Goal: Information Seeking & Learning: Learn about a topic

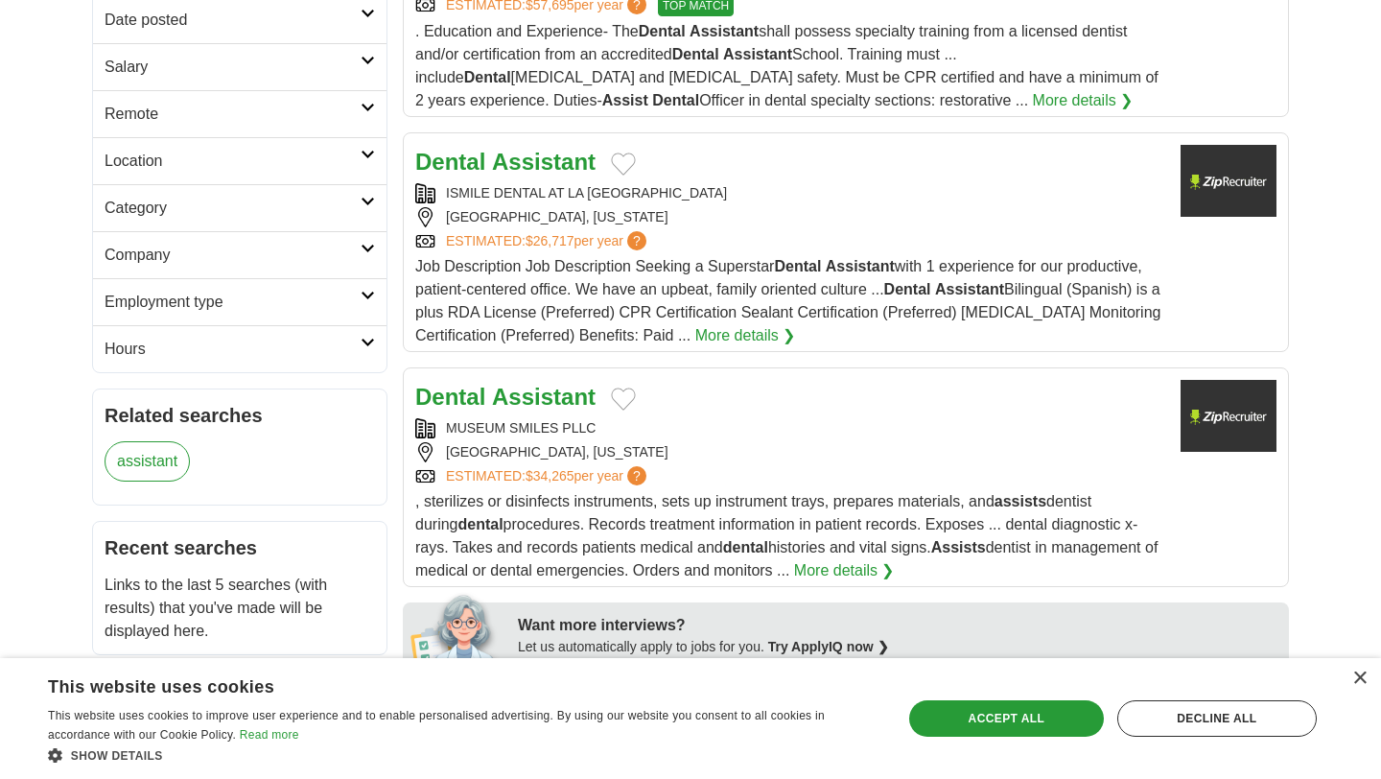
scroll to position [375, 0]
click at [713, 342] on link "More details ❯" at bounding box center [746, 334] width 101 height 23
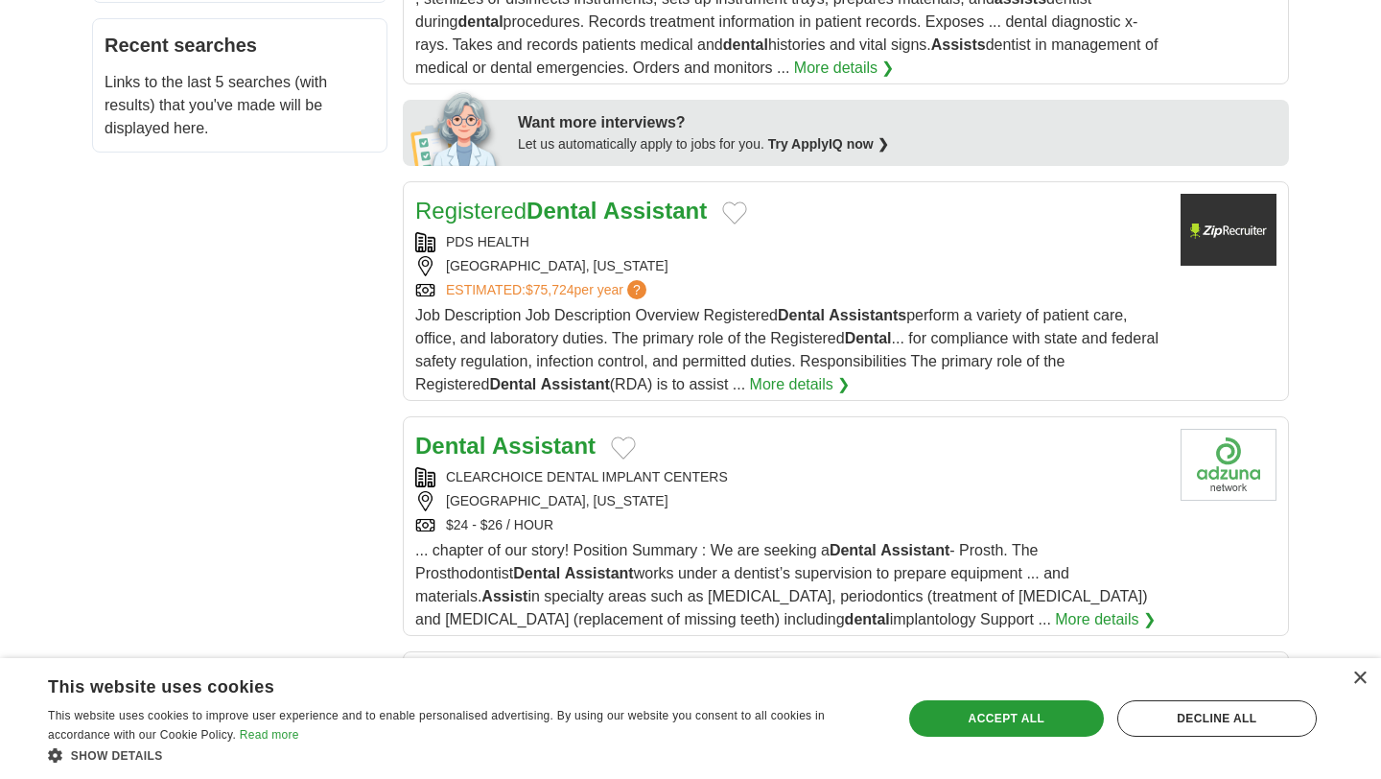
scroll to position [881, 0]
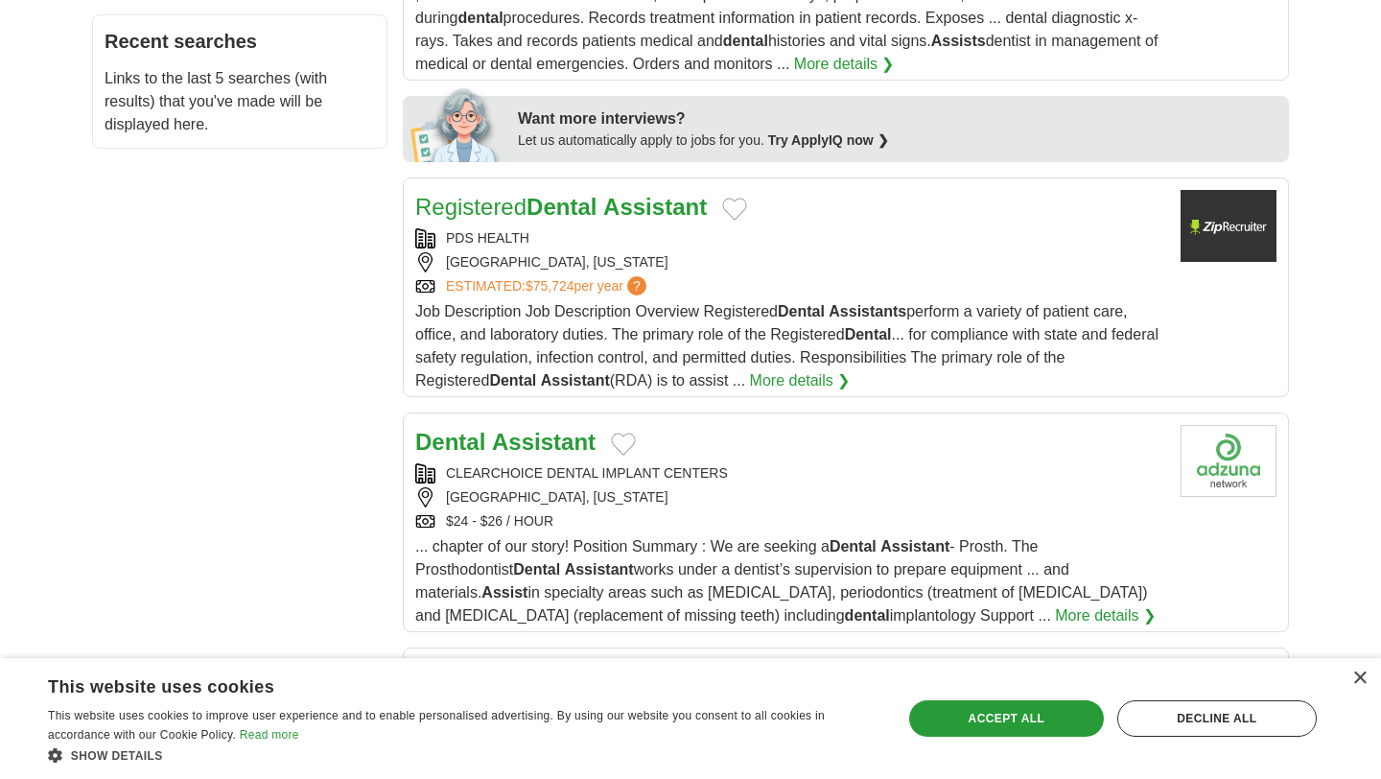
click at [574, 214] on strong "Dental" at bounding box center [562, 207] width 70 height 26
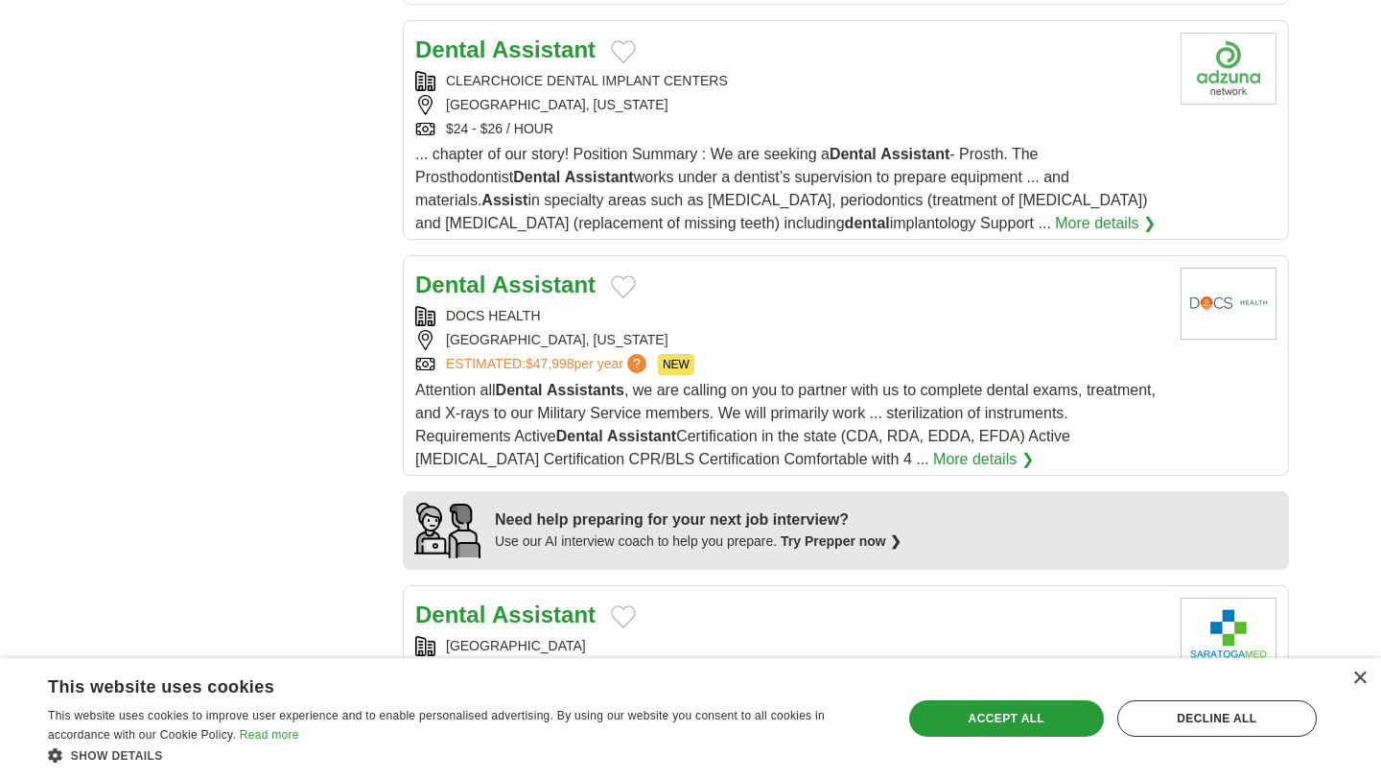
scroll to position [1275, 0]
click at [546, 287] on strong "Assistant" at bounding box center [544, 283] width 104 height 26
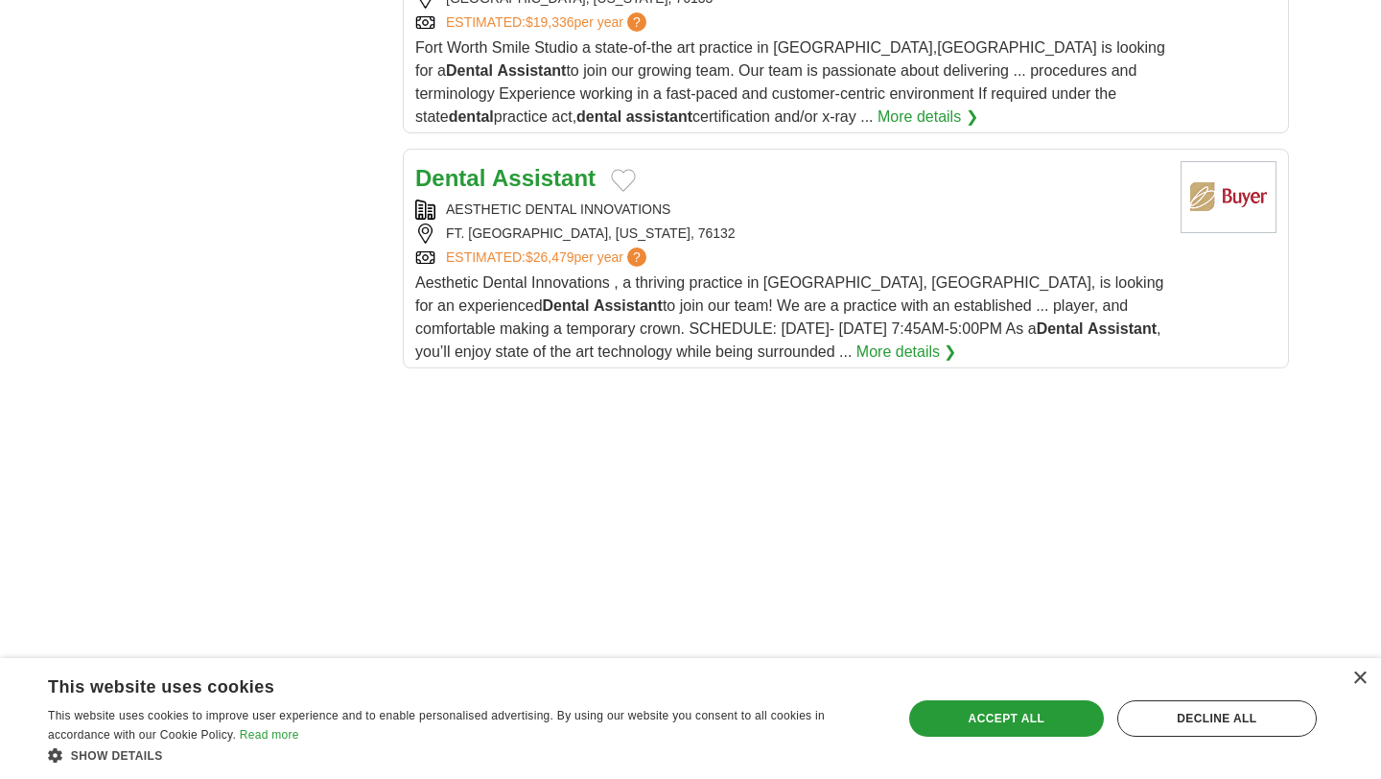
scroll to position [2421, 0]
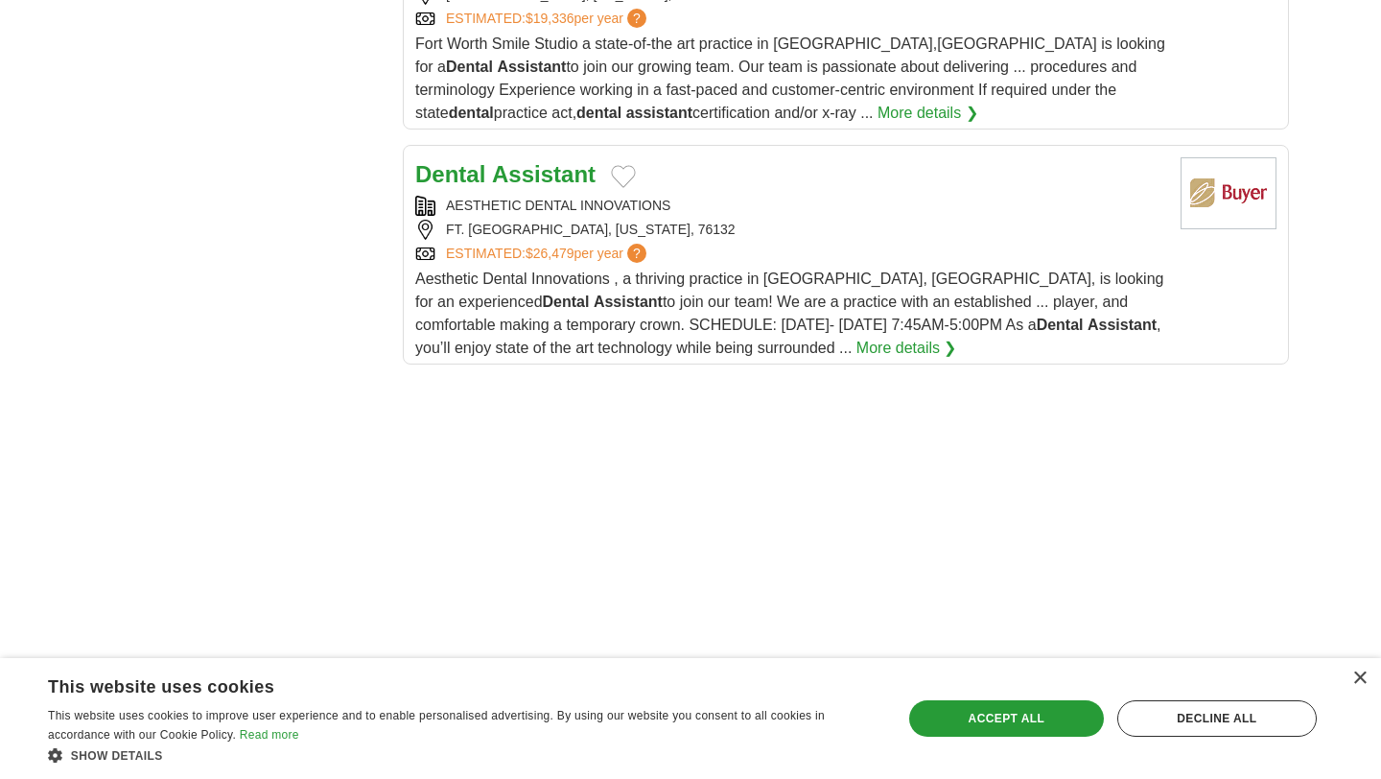
click at [501, 187] on strong "Assistant" at bounding box center [544, 174] width 104 height 26
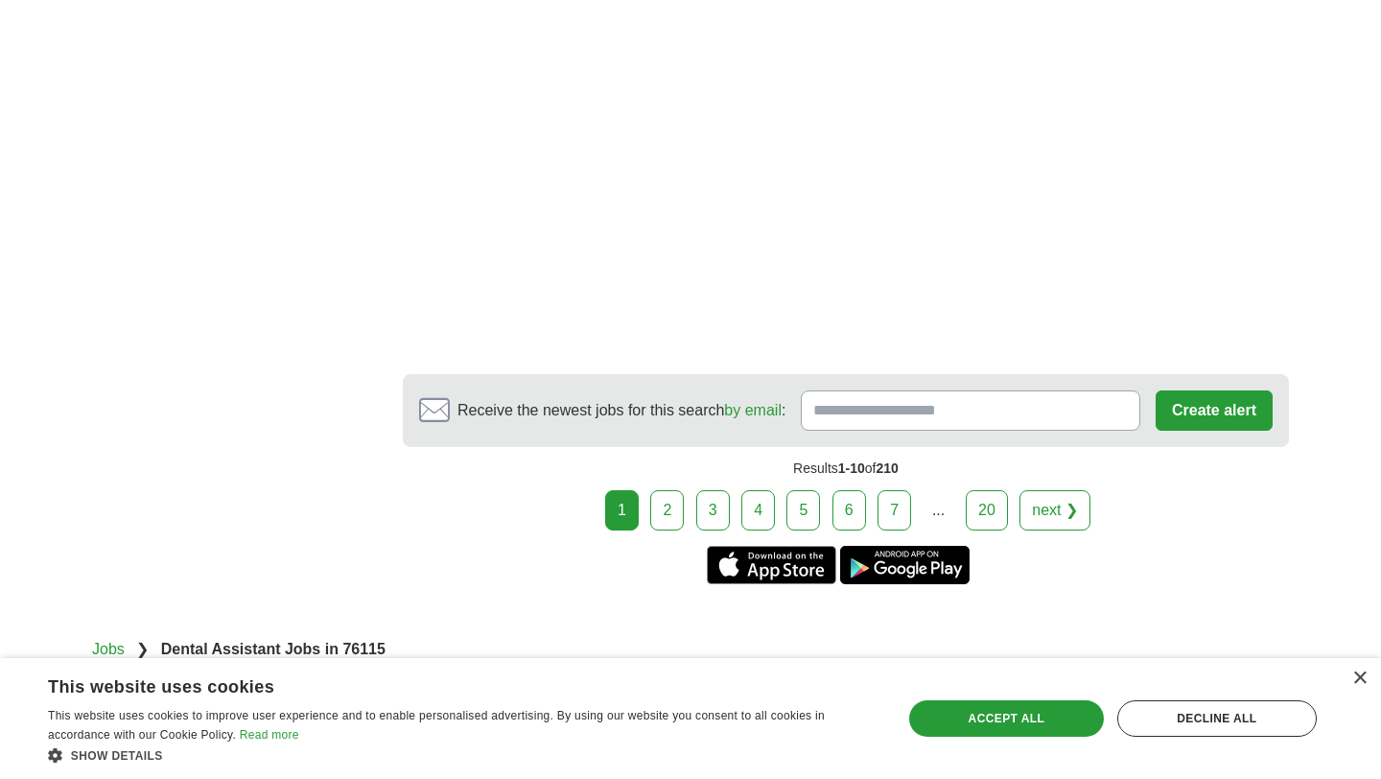
scroll to position [2846, 0]
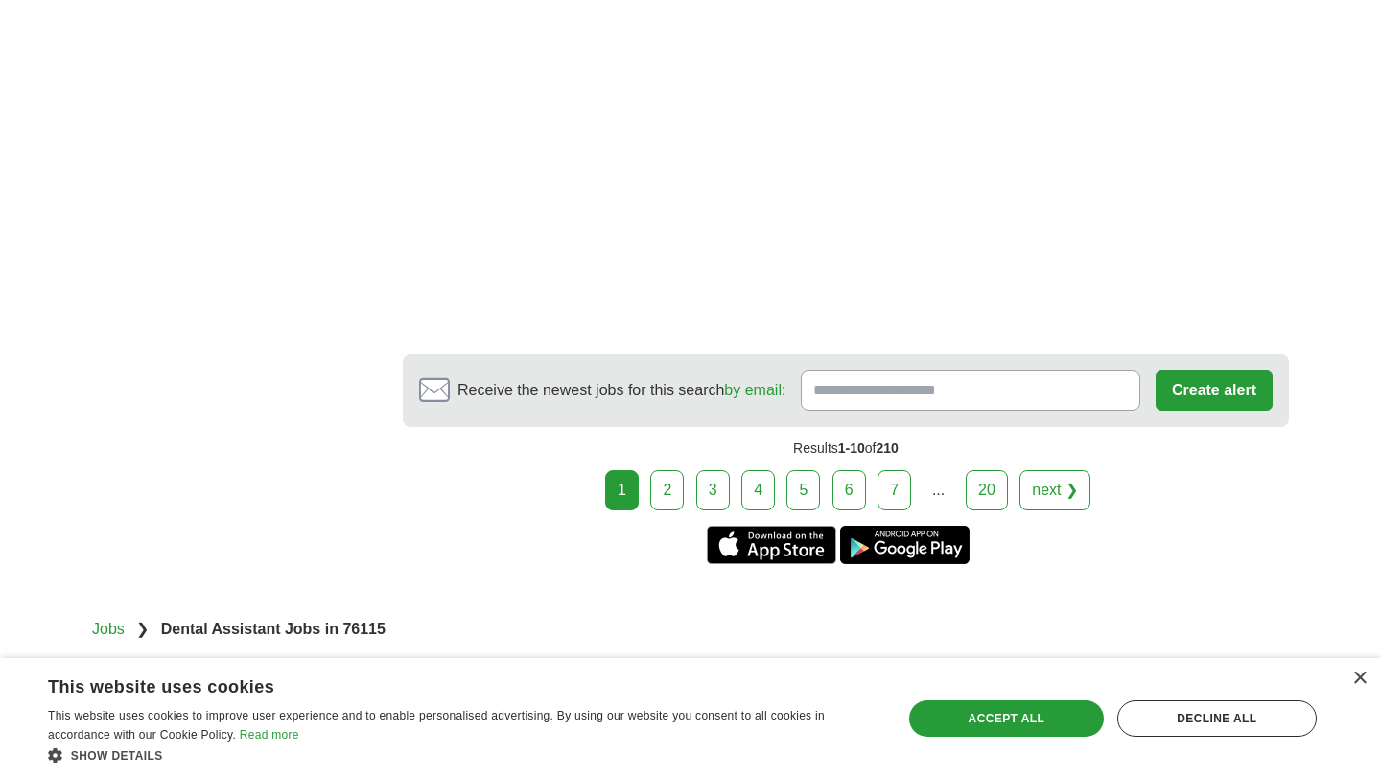
click at [662, 495] on link "2" at bounding box center [667, 490] width 34 height 40
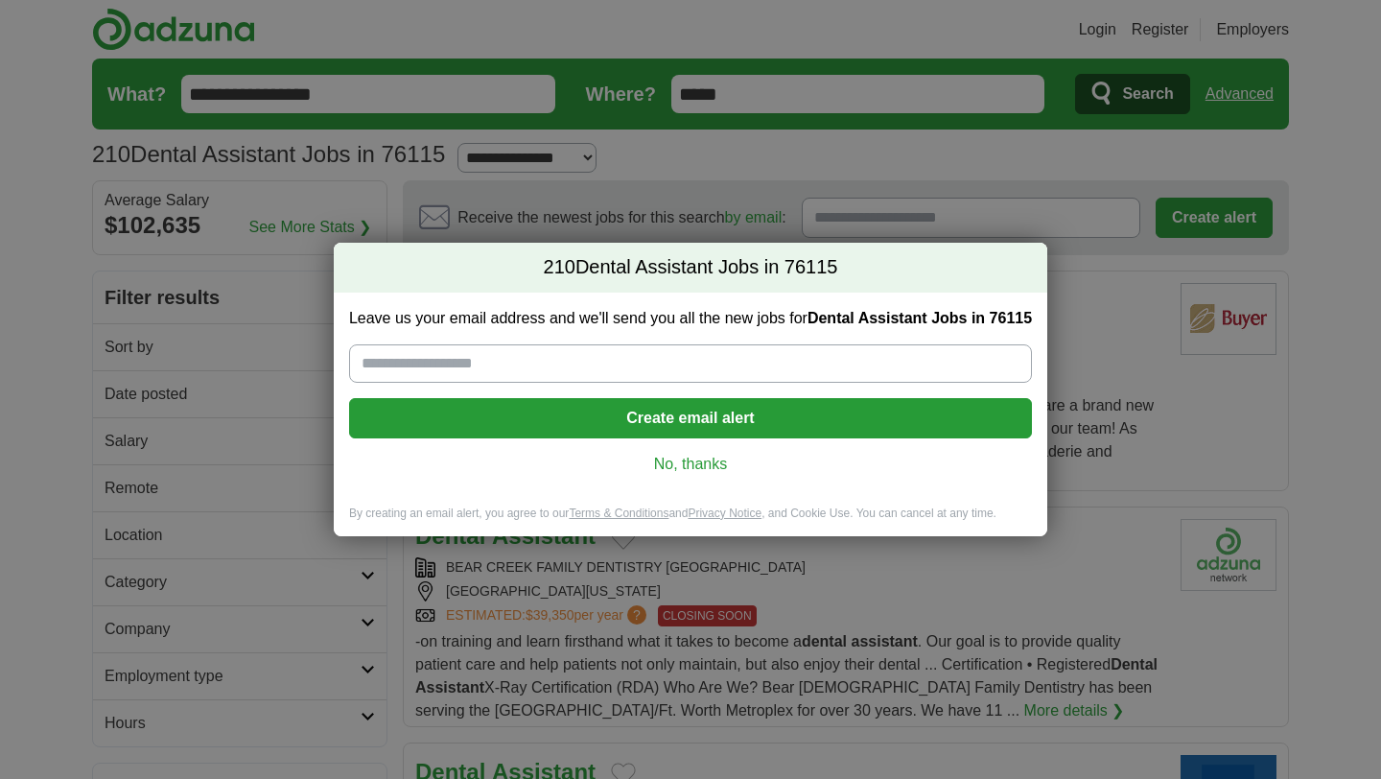
click at [680, 468] on link "No, thanks" at bounding box center [691, 464] width 652 height 21
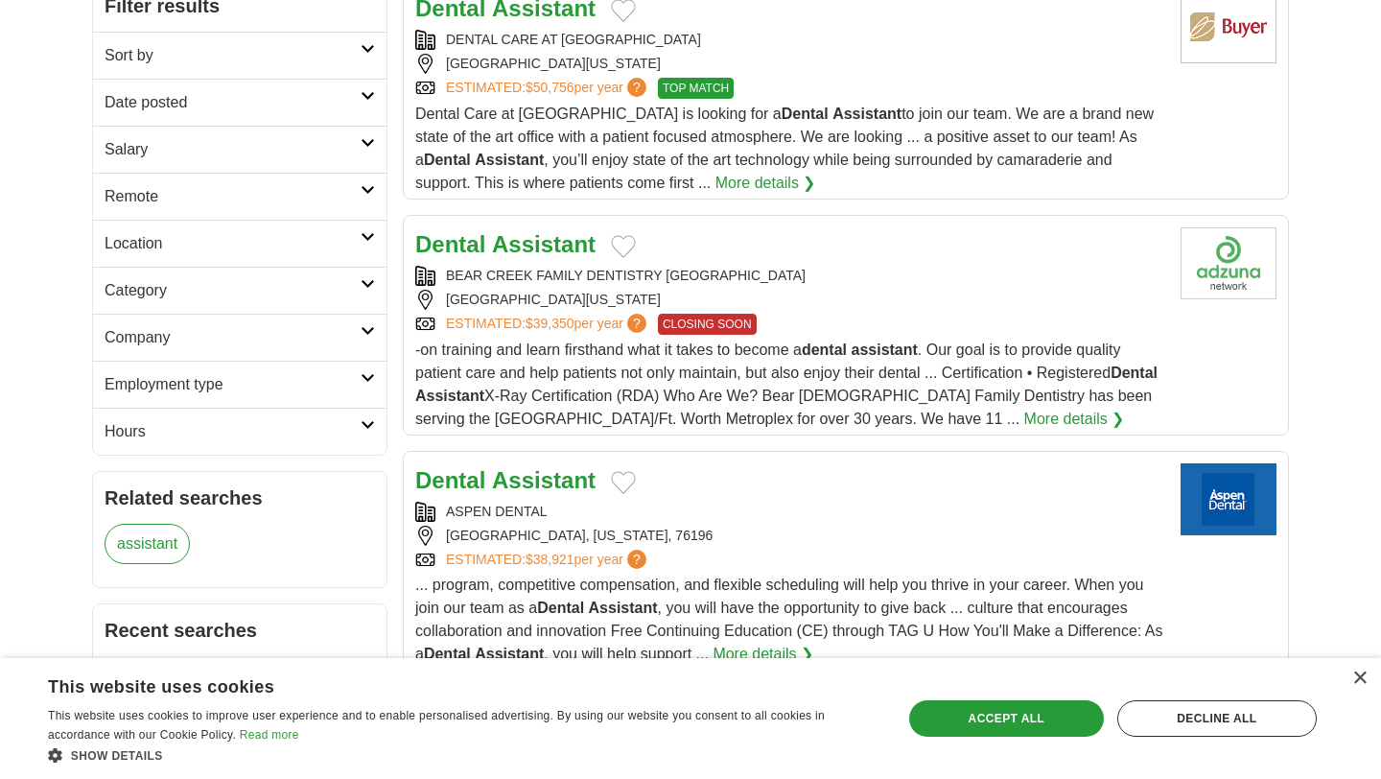
scroll to position [293, 0]
click at [561, 256] on strong "Assistant" at bounding box center [544, 243] width 104 height 26
